Goal: Task Accomplishment & Management: Manage account settings

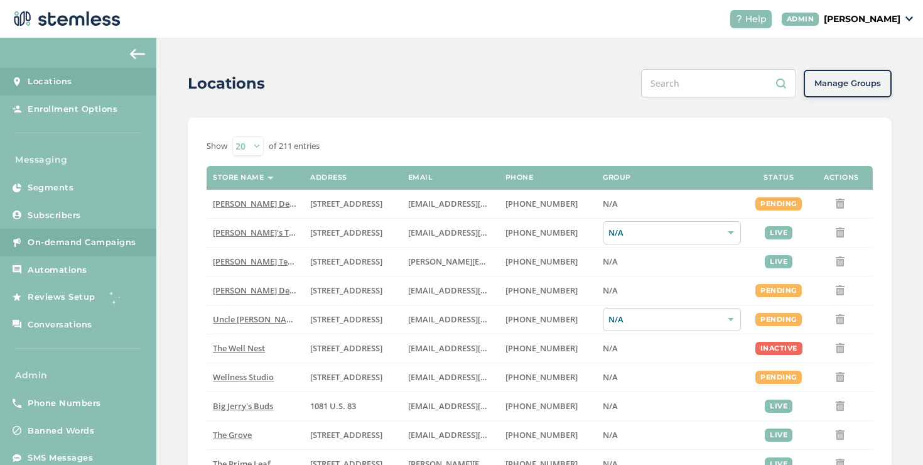
click at [124, 229] on link "On-demand Campaigns" at bounding box center [78, 243] width 156 height 28
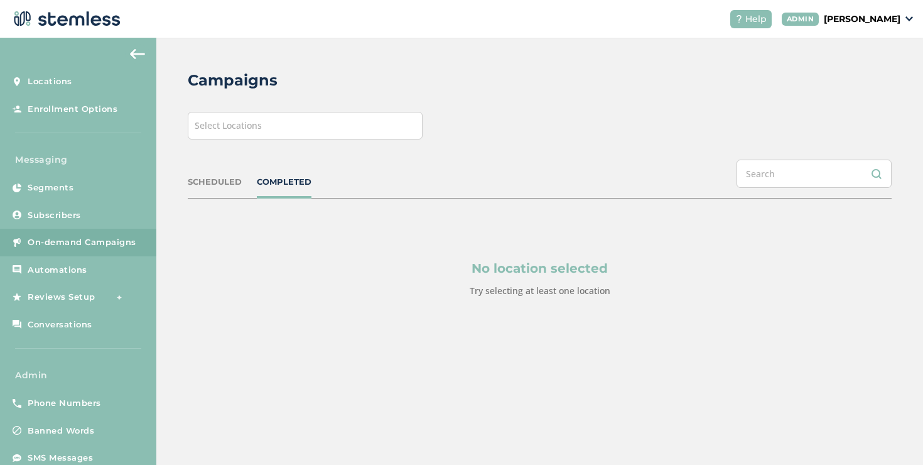
click at [248, 127] on span "Select Locations" at bounding box center [228, 125] width 67 height 12
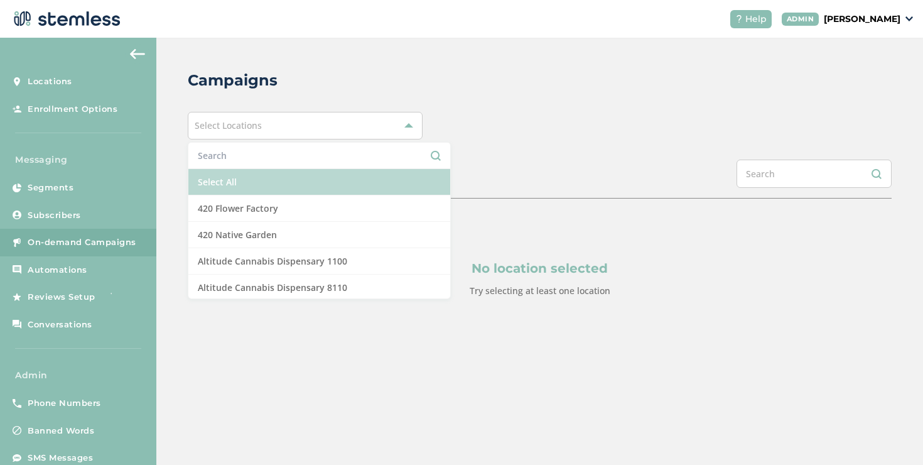
click at [227, 175] on li "Select All" at bounding box center [319, 182] width 262 height 26
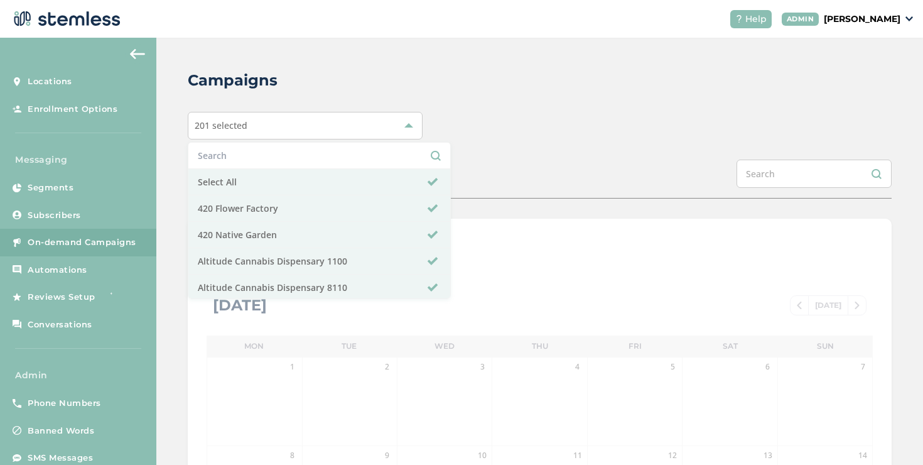
click at [463, 146] on div "Campaigns 201 selected Select All 420 Flower Factory 420 Native Garden Altitude…" at bounding box center [539, 444] width 767 height 813
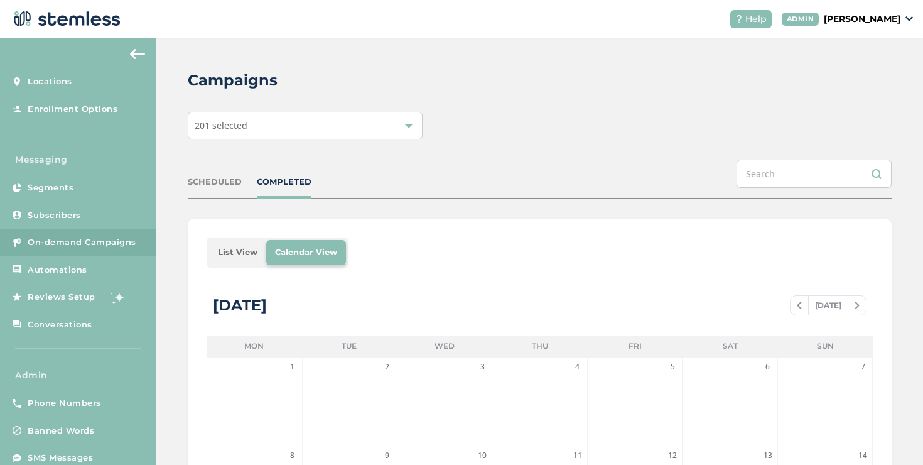
click at [222, 256] on li "List View" at bounding box center [237, 252] width 57 height 25
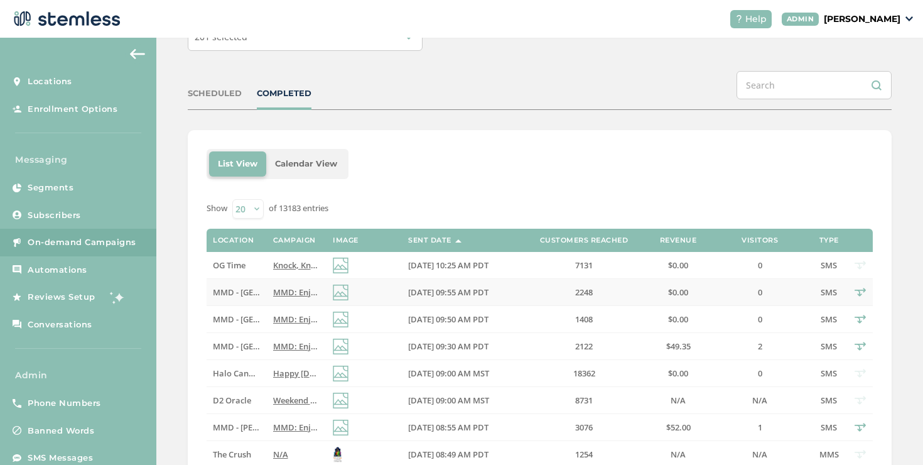
scroll to position [102, 0]
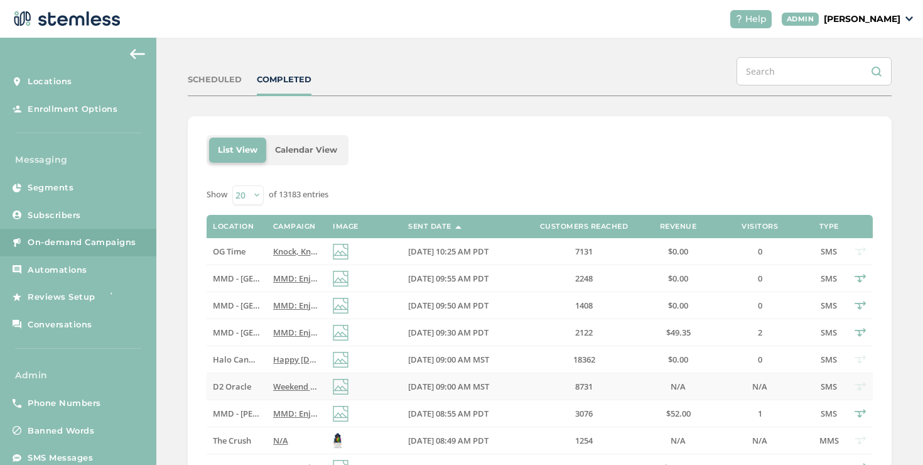
click at [276, 381] on span "Weekend deals at D2 start now! Reply END to cancel" at bounding box center [373, 386] width 201 height 11
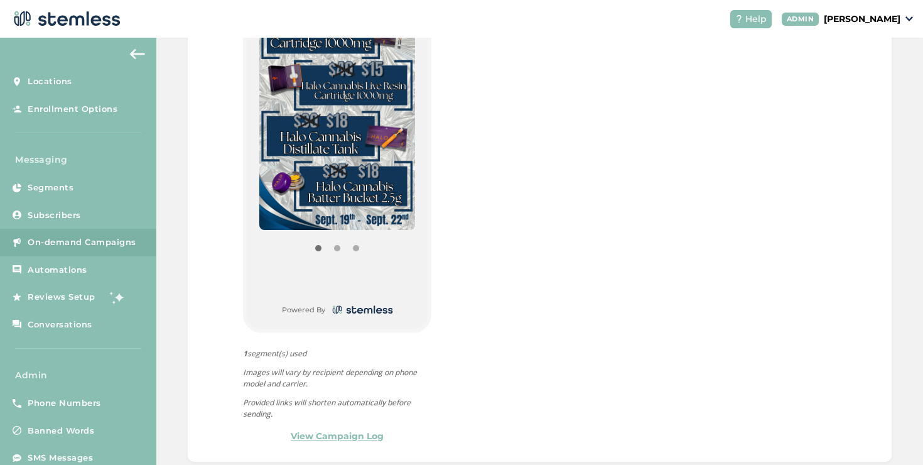
scroll to position [640, 0]
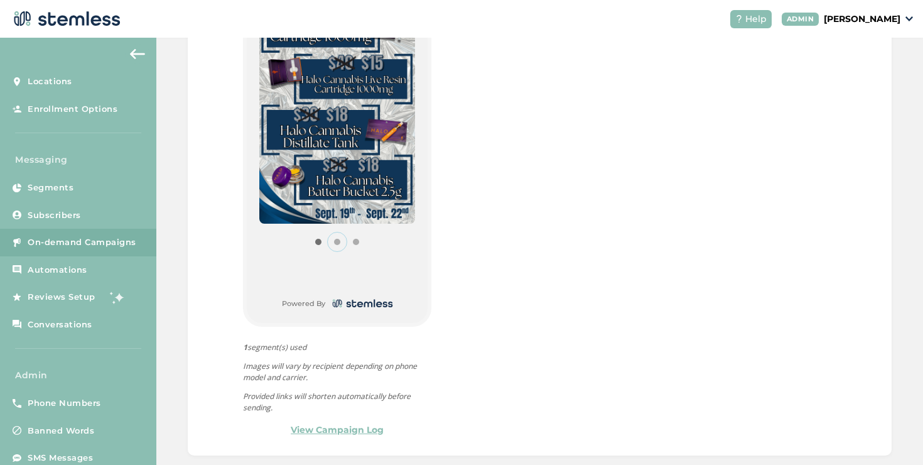
click at [336, 240] on button "Item 1" at bounding box center [337, 241] width 19 height 19
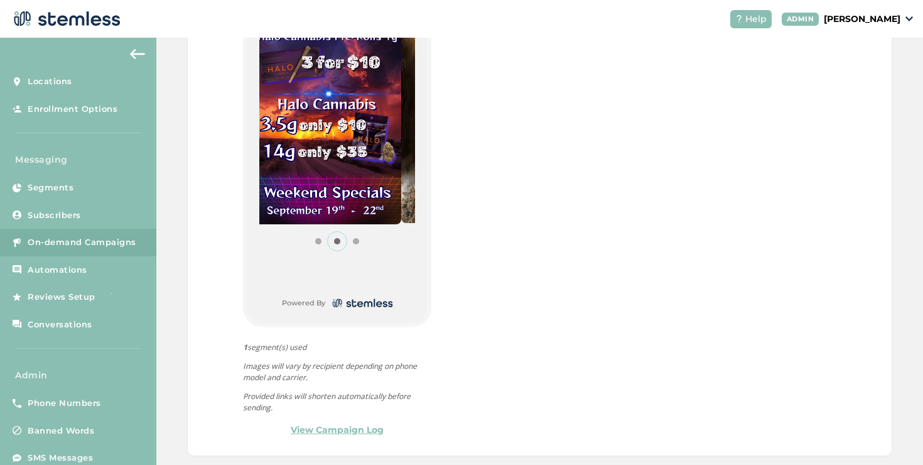
scroll to position [652, 0]
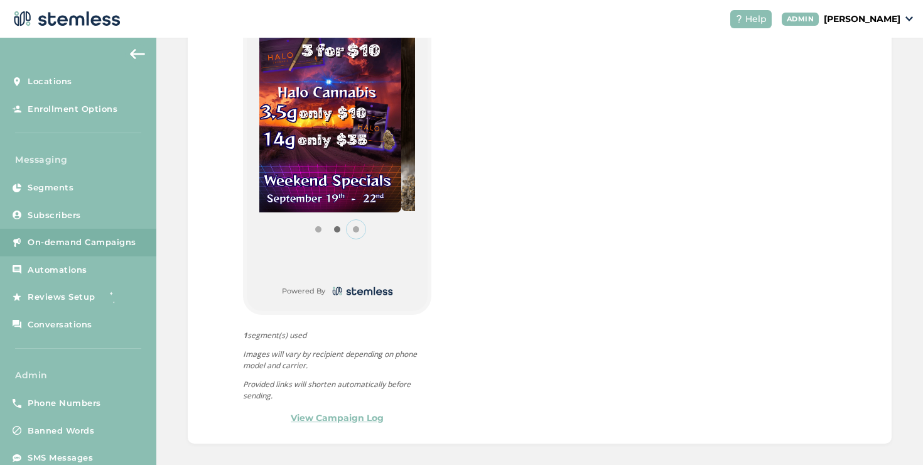
click at [355, 230] on button "Item 2" at bounding box center [356, 229] width 19 height 19
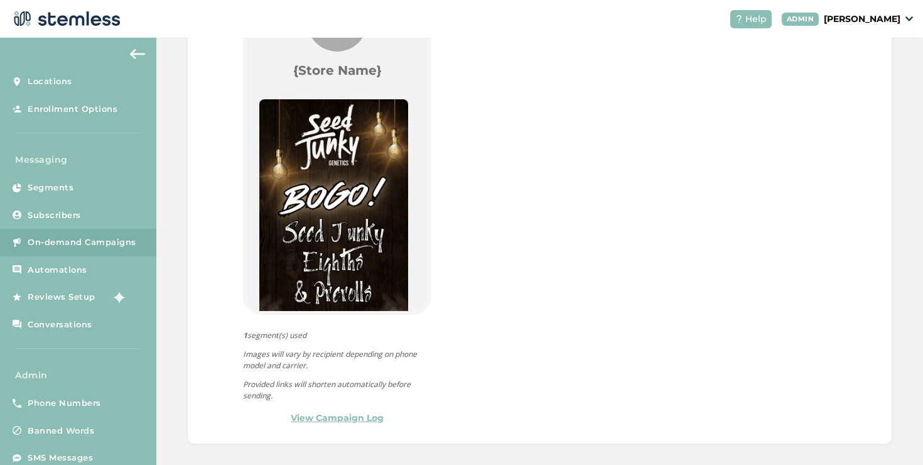
scroll to position [0, 0]
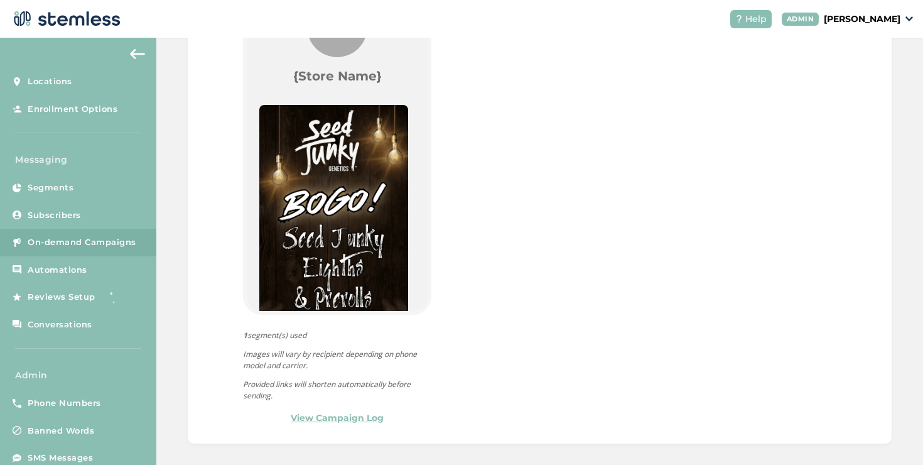
type button "Item 2"
click at [394, 100] on div "{Store Logo} {Store Name} Item 2 Powered By" at bounding box center [337, 147] width 181 height 327
